Goal: Navigation & Orientation: Find specific page/section

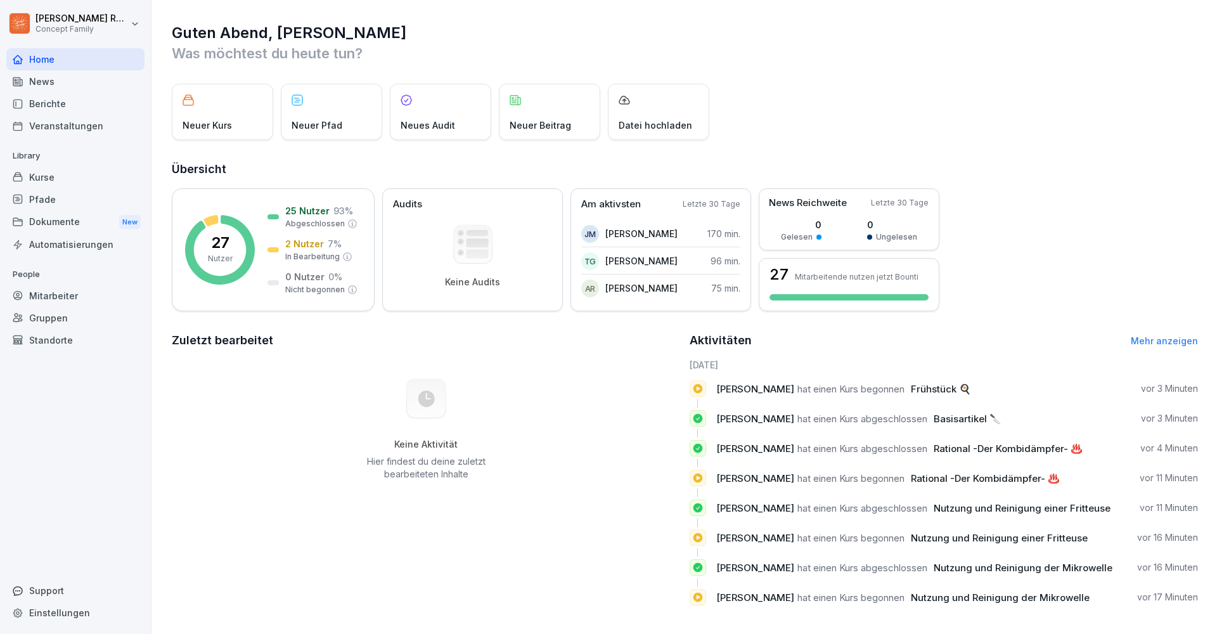
click at [55, 80] on div "News" at bounding box center [75, 81] width 138 height 22
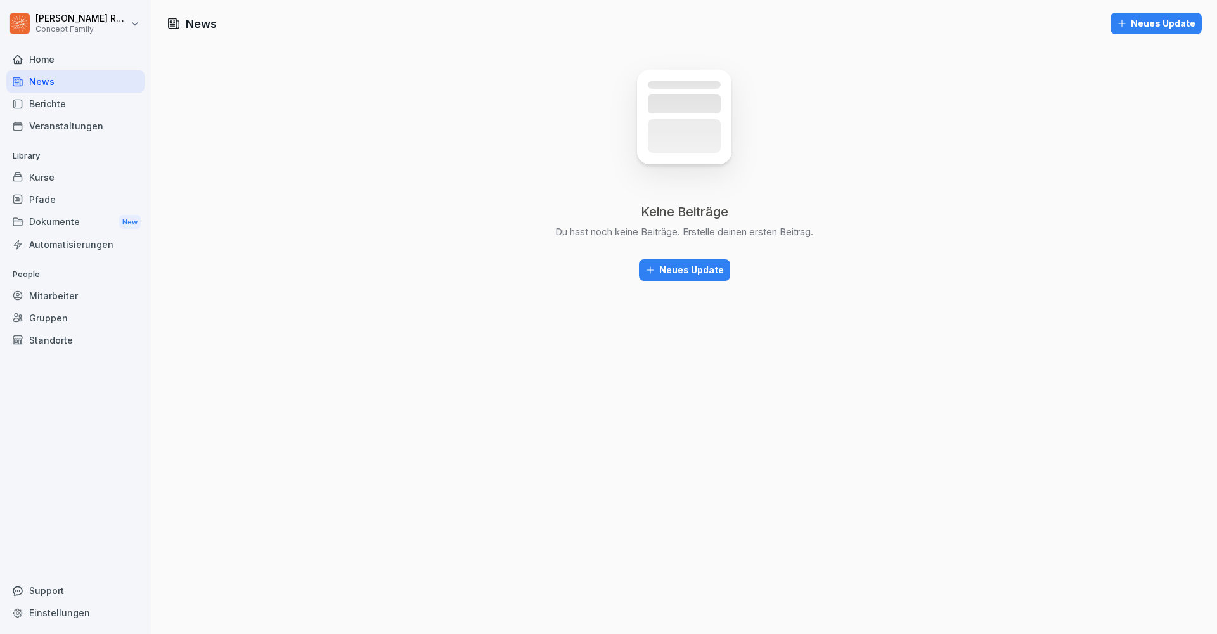
click at [58, 103] on div "Berichte" at bounding box center [75, 104] width 138 height 22
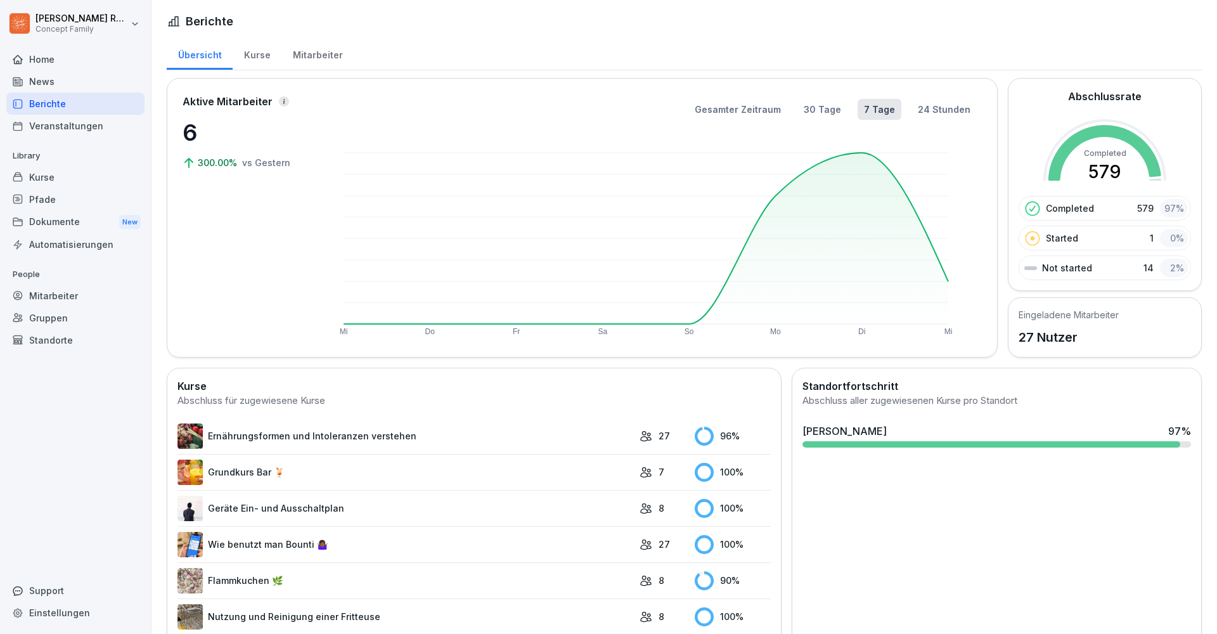
click at [308, 61] on div "Mitarbeiter" at bounding box center [317, 53] width 72 height 32
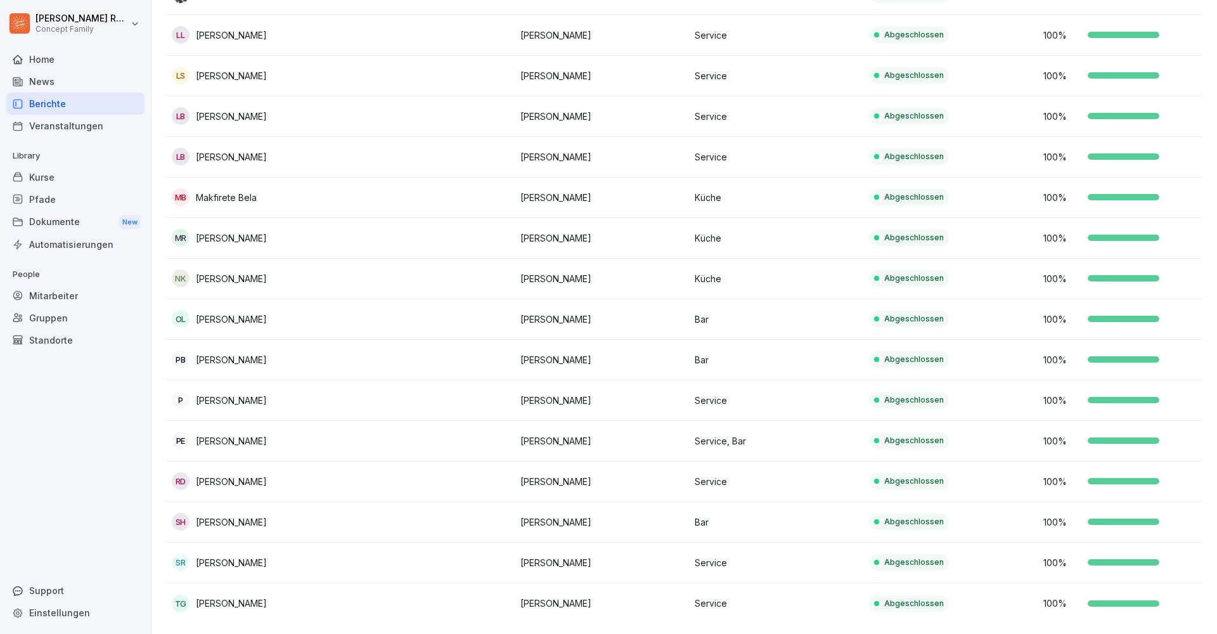
scroll to position [8, 0]
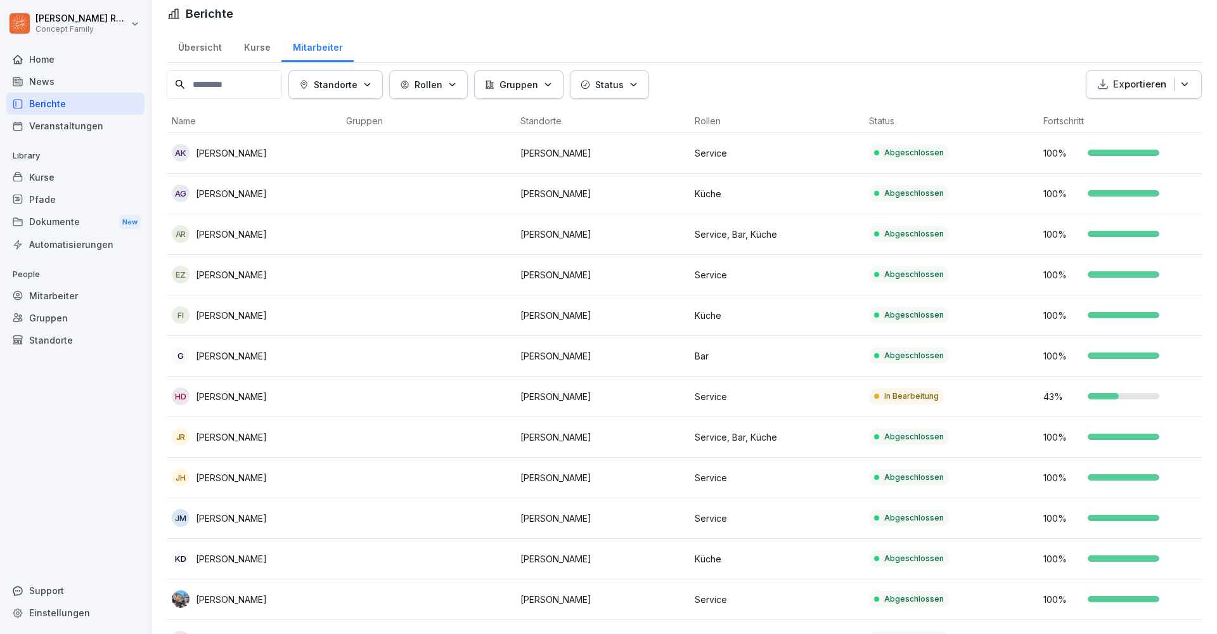
click at [779, 404] on td "Service" at bounding box center [776, 396] width 174 height 41
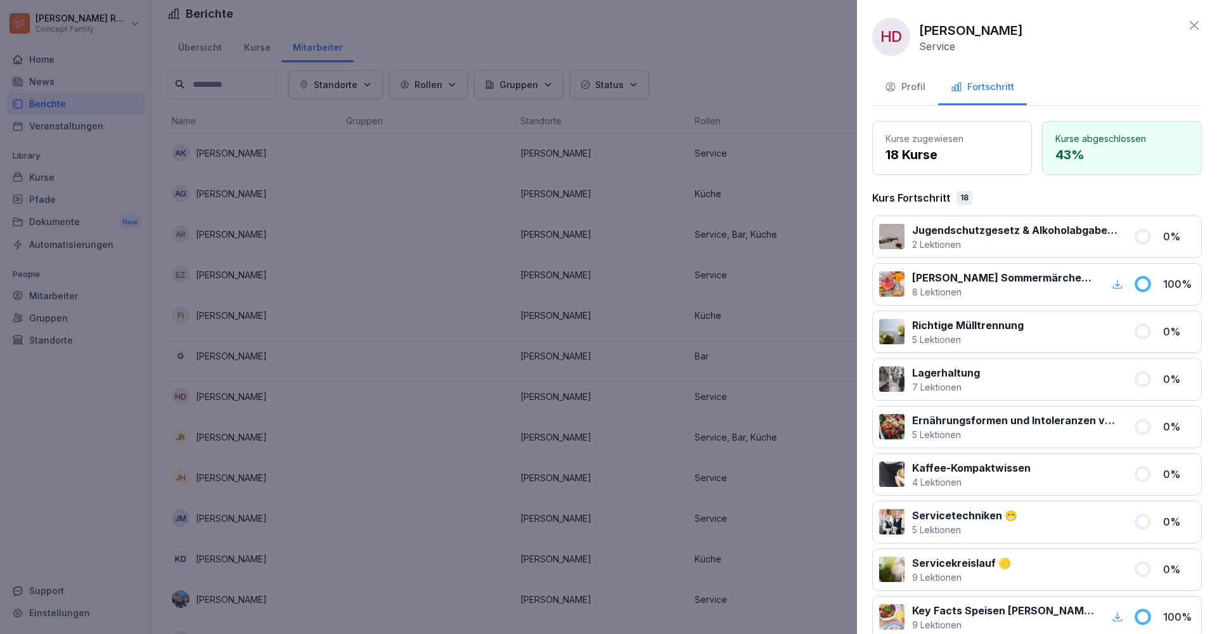
click at [905, 84] on div "Profil" at bounding box center [905, 87] width 41 height 15
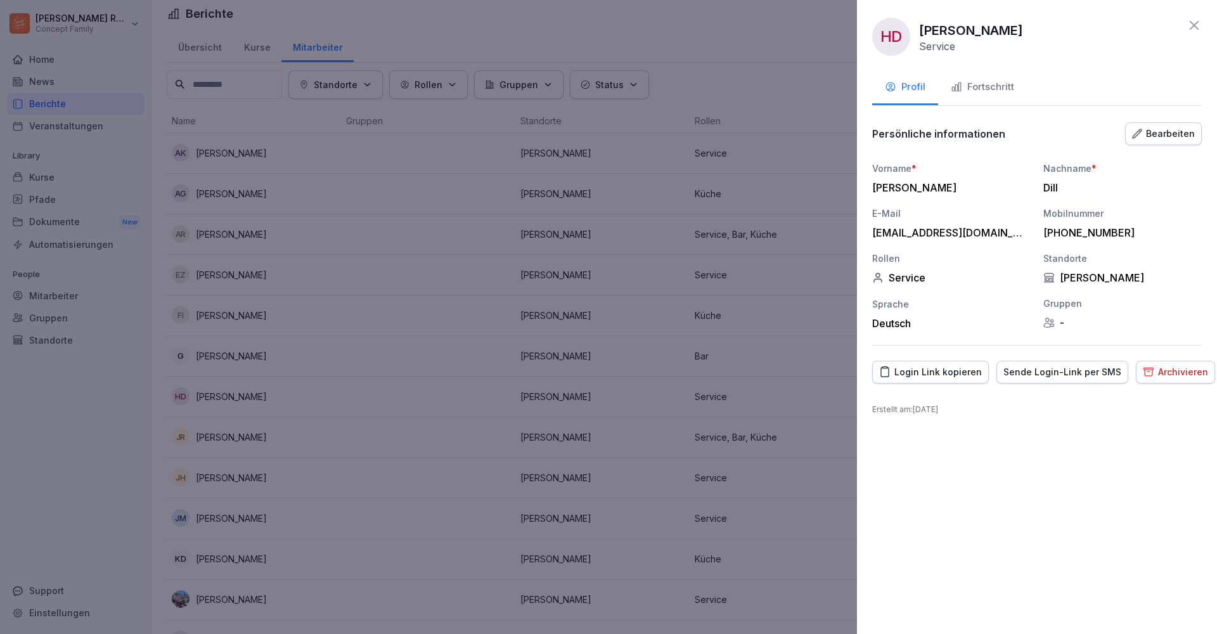
click at [945, 379] on button "Login Link kopieren" at bounding box center [930, 372] width 117 height 23
